Goal: Navigation & Orientation: Find specific page/section

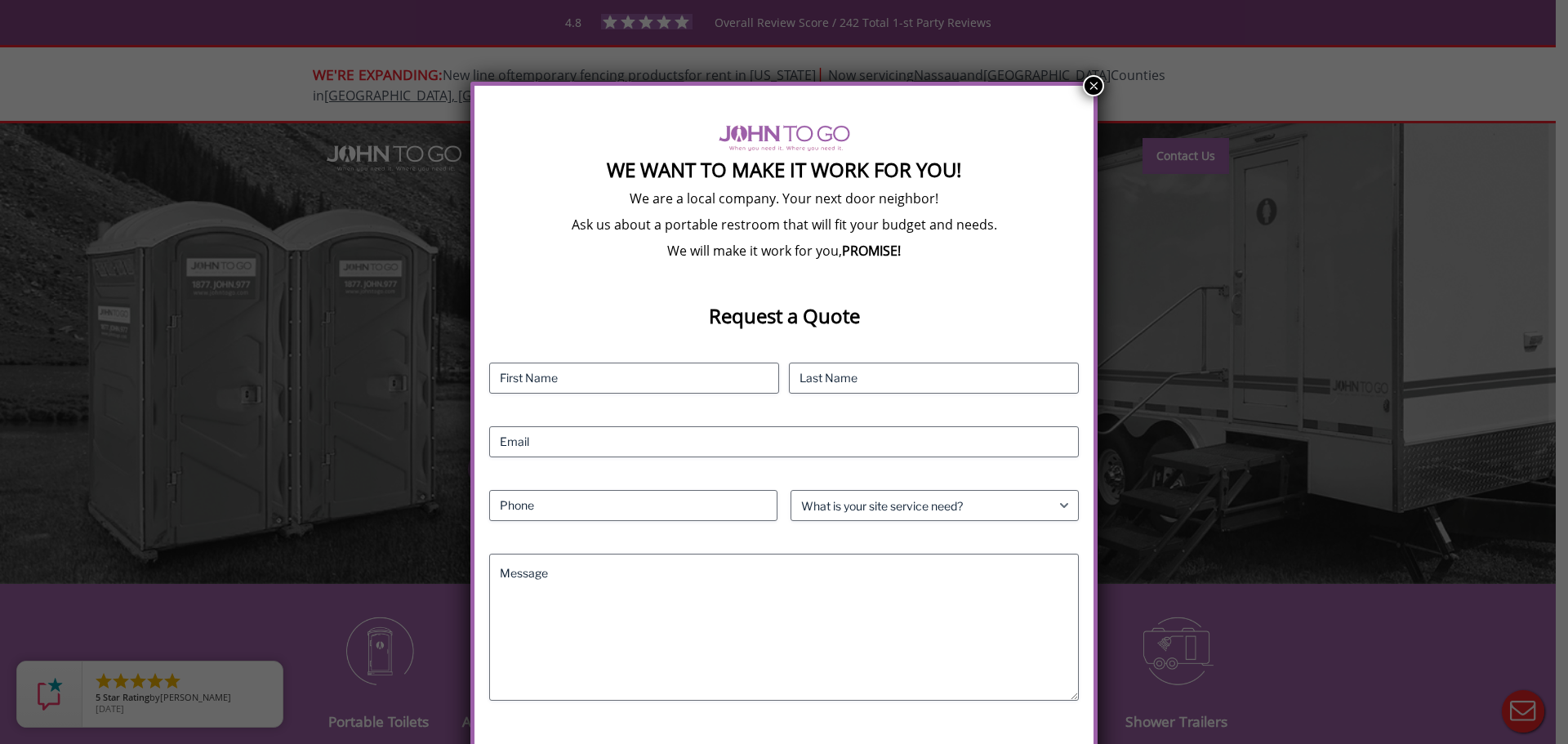
click at [1088, 81] on button "×" at bounding box center [1093, 85] width 21 height 21
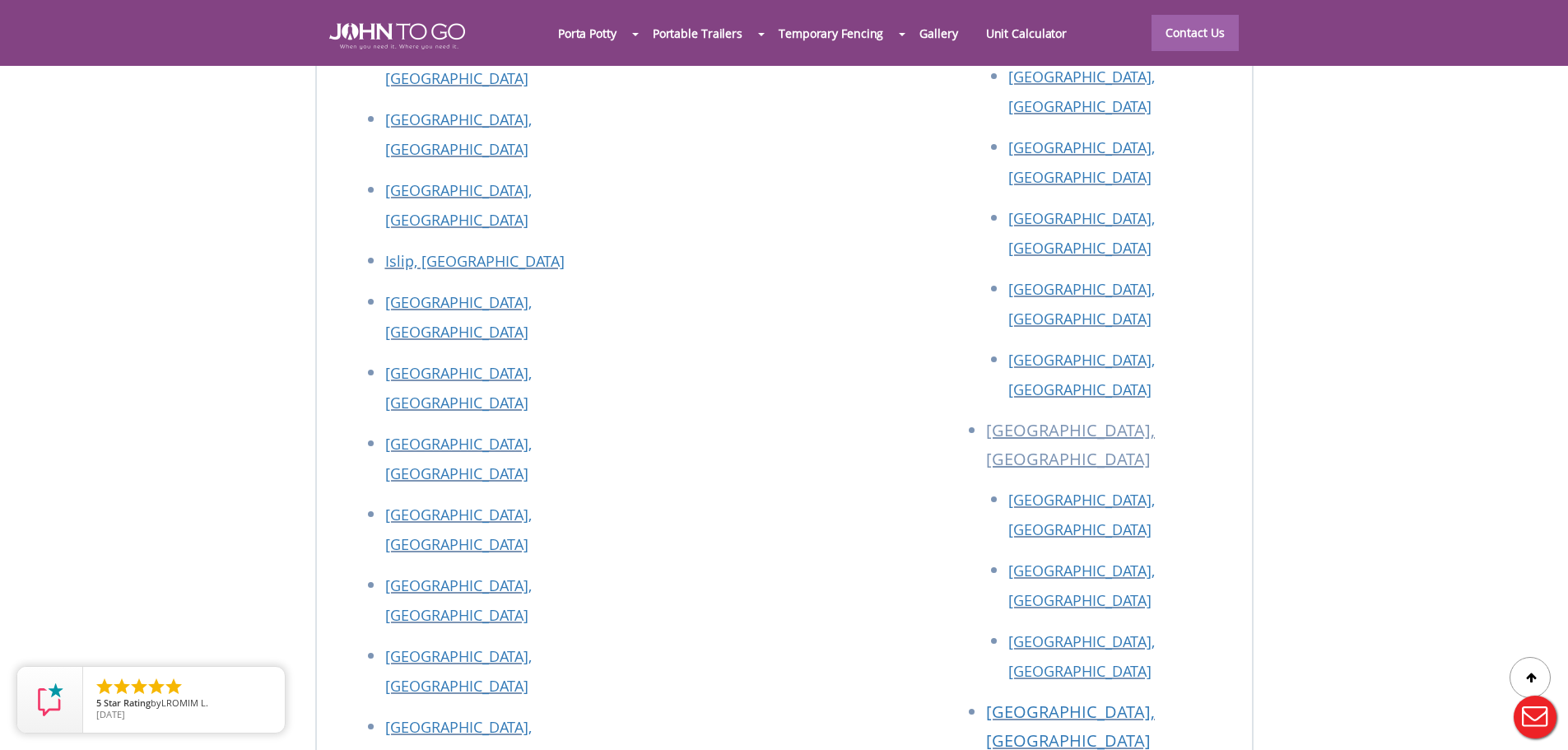
scroll to position [7445, 0]
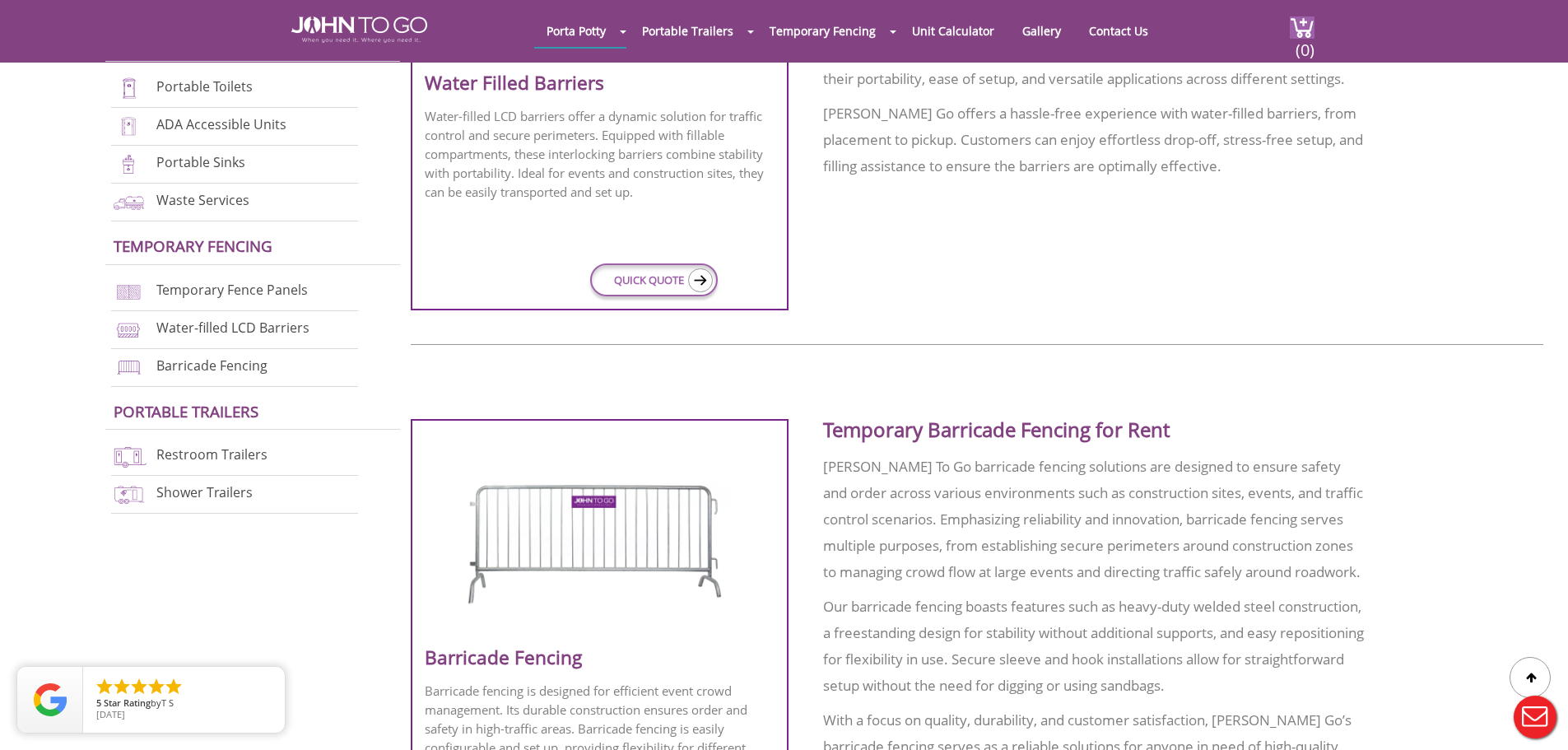
scroll to position [1564, 0]
